Goal: Task Accomplishment & Management: Use online tool/utility

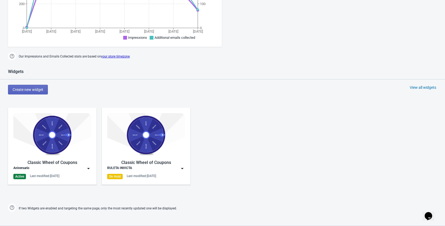
scroll to position [166, 0]
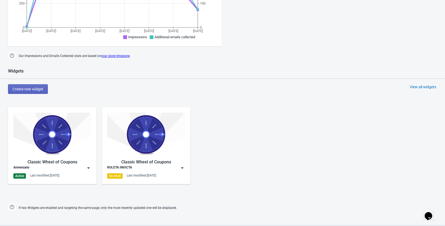
click at [88, 169] on img at bounding box center [88, 167] width 5 height 5
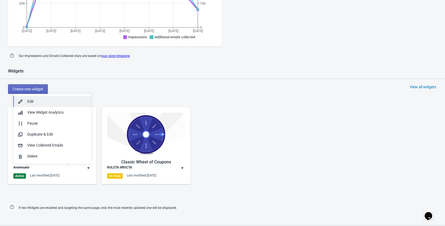
click at [34, 102] on div "Edit" at bounding box center [57, 102] width 60 height 6
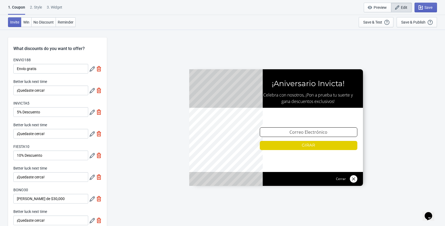
click at [57, 10] on div "3. Widget" at bounding box center [54, 9] width 15 height 9
select select "specificURL"
select select "1"
select select "left"
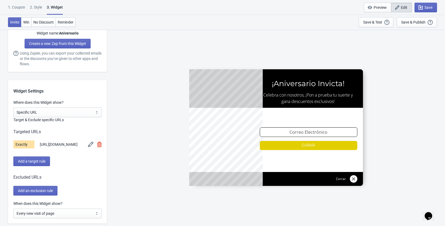
scroll to position [366, 0]
click at [57, 147] on span "[URL][DOMAIN_NAME]" at bounding box center [59, 144] width 38 height 6
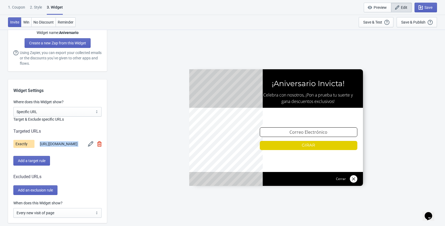
click at [57, 147] on span "[URL][DOMAIN_NAME]" at bounding box center [59, 144] width 38 height 6
copy span "[URL][DOMAIN_NAME]"
click at [140, 112] on div "ENVIO188 ¡Aniversario Invicta! Celebra con nosotros, ¡Pon a prueba tu suerte y …" at bounding box center [276, 127] width 333 height 196
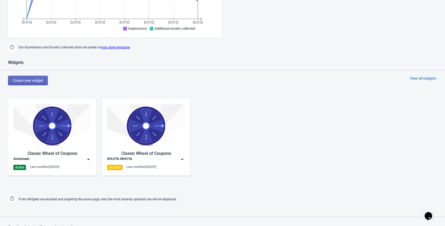
scroll to position [175, 0]
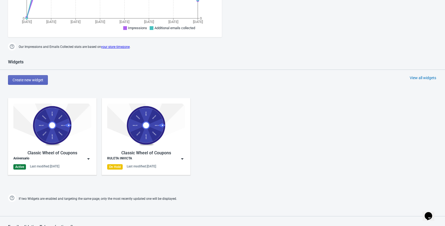
click at [89, 158] on img at bounding box center [88, 158] width 5 height 5
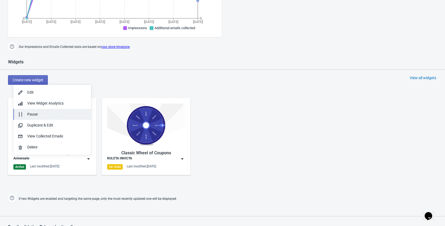
click at [37, 115] on div "Pause" at bounding box center [57, 114] width 60 height 6
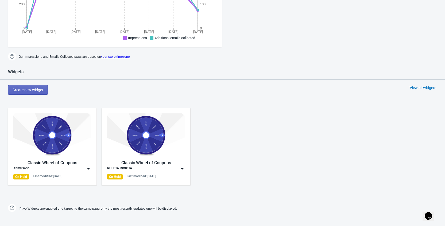
scroll to position [167, 0]
